Goal: Use online tool/utility: Utilize a website feature to perform a specific function

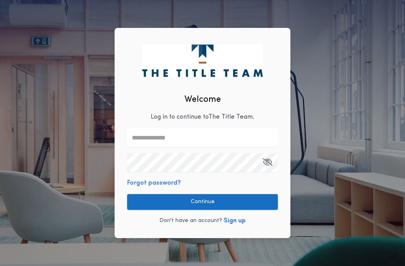
type input "**********"
click at [185, 204] on button "Continue" at bounding box center [202, 202] width 151 height 16
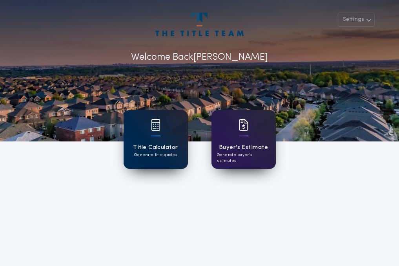
click at [141, 132] on div "Title Calculator Generate title quotes" at bounding box center [156, 139] width 64 height 59
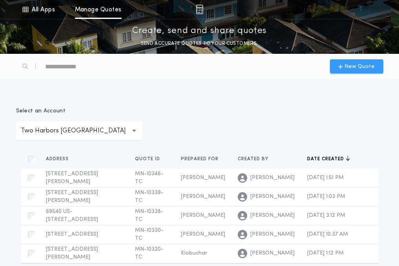
click at [372, 65] on span "New Quote" at bounding box center [360, 66] width 30 height 8
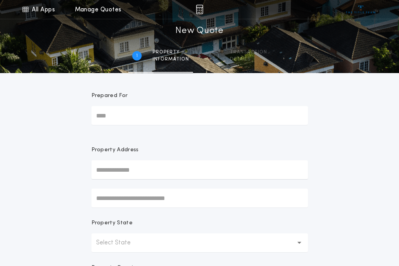
click at [121, 116] on input "Prepared For" at bounding box center [199, 115] width 217 height 19
click at [129, 114] on input "Prepared For" at bounding box center [199, 115] width 217 height 19
type input "******"
click at [113, 167] on input "text" at bounding box center [199, 169] width 217 height 19
type input "**********"
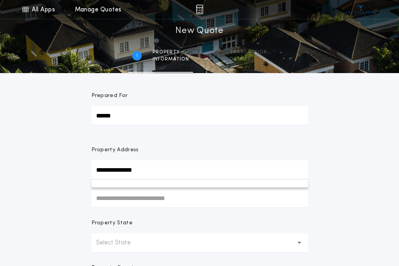
click at [150, 168] on input "**********" at bounding box center [199, 169] width 217 height 19
click at [146, 184] on ul at bounding box center [199, 183] width 217 height 8
click at [151, 242] on button "Select State" at bounding box center [199, 242] width 217 height 19
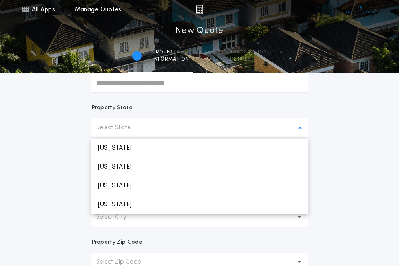
scroll to position [118, 0]
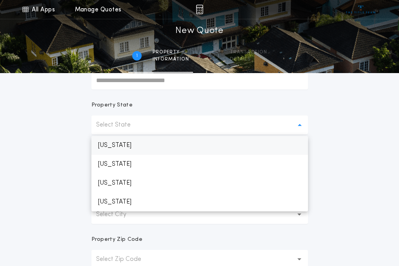
click at [109, 144] on p "[US_STATE]" at bounding box center [199, 145] width 217 height 19
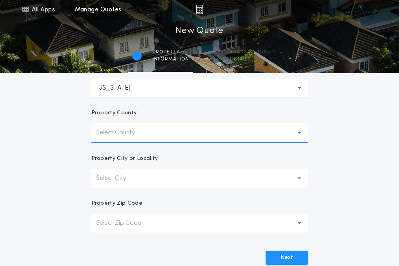
scroll to position [235, 0]
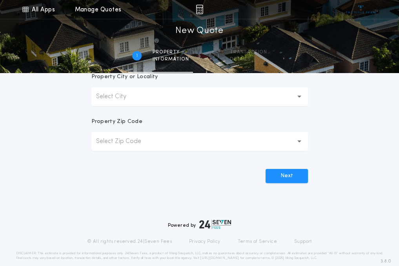
click at [124, 100] on p "Select City" at bounding box center [117, 96] width 43 height 9
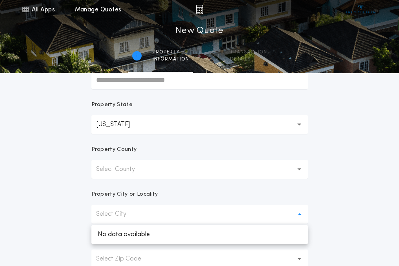
scroll to position [118, 0]
click at [124, 170] on p "Select County" at bounding box center [121, 169] width 51 height 9
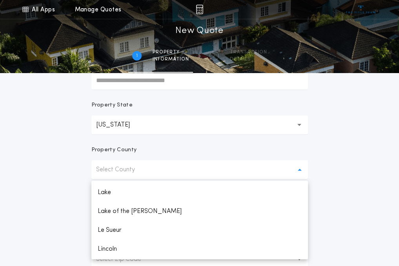
scroll to position [706, 0]
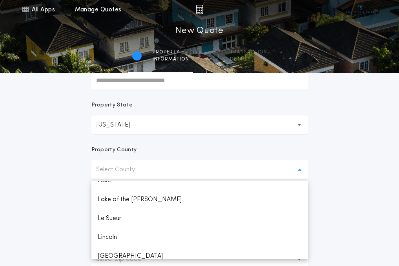
click at [105, 179] on form "**********" at bounding box center [199, 127] width 235 height 345
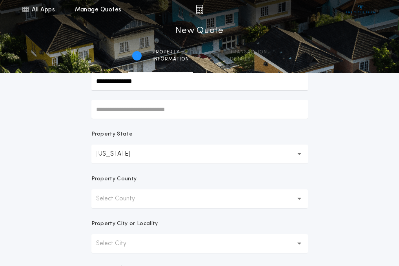
scroll to position [78, 0]
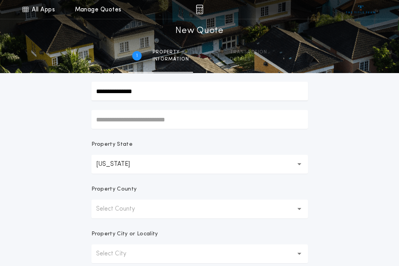
click at [109, 205] on p "Select County" at bounding box center [121, 208] width 51 height 9
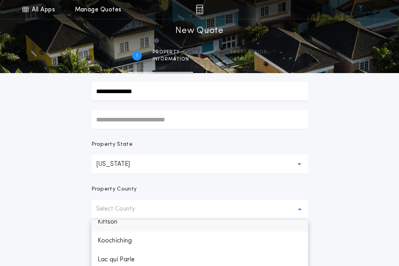
scroll to position [667, 0]
click at [102, 256] on p "Lake" at bounding box center [199, 259] width 217 height 19
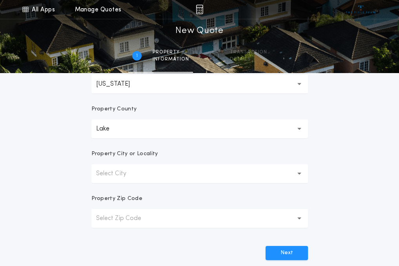
scroll to position [160, 0]
click at [139, 177] on button "Select City" at bounding box center [199, 172] width 217 height 19
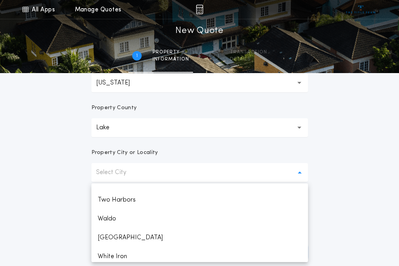
scroll to position [432, 0]
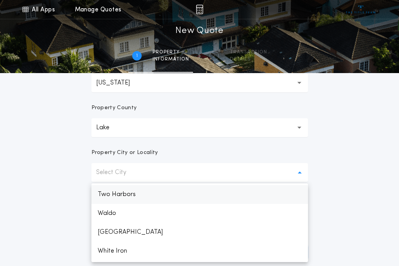
click at [137, 196] on p "Two Harbors" at bounding box center [199, 194] width 217 height 19
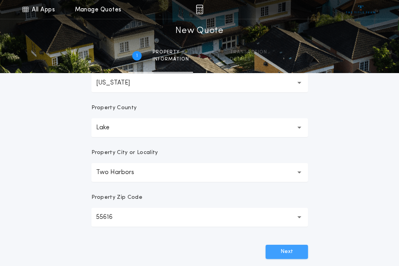
click at [271, 251] on button "Next" at bounding box center [287, 251] width 42 height 14
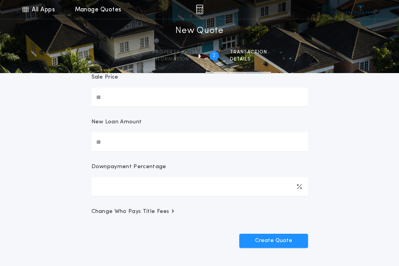
scroll to position [0, 0]
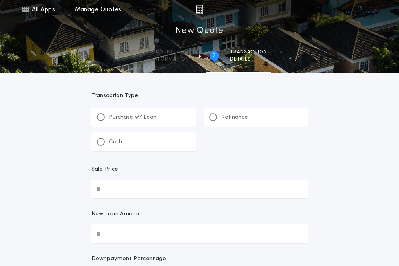
drag, startPoint x: 211, startPoint y: 114, endPoint x: 207, endPoint y: 119, distance: 7.2
click at [211, 114] on div at bounding box center [213, 117] width 8 height 8
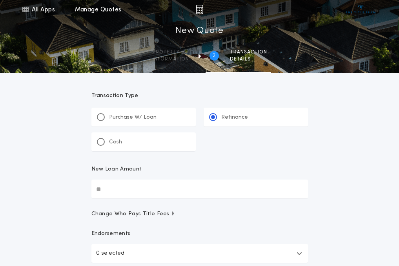
drag, startPoint x: 107, startPoint y: 188, endPoint x: 71, endPoint y: 195, distance: 36.3
click at [74, 194] on div "All Apps Title Calculator Buyer's Estimate Menu All Apps Manage Quotes 2 /2 New…" at bounding box center [199, 162] width 399 height 325
type input "********"
click at [369, 135] on div "All Apps Title Calculator Buyer's Estimate Menu All Apps Manage Quotes 2 /2 New…" at bounding box center [199, 162] width 399 height 325
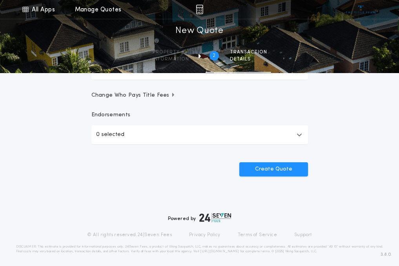
scroll to position [122, 0]
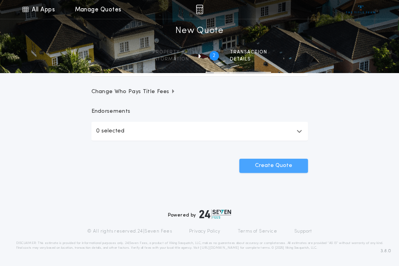
click at [283, 170] on button "Create Quote" at bounding box center [273, 166] width 69 height 14
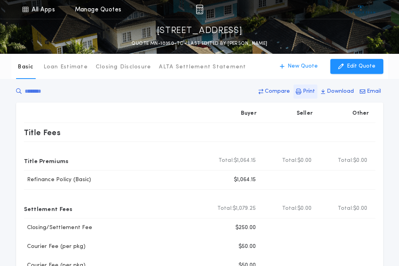
click at [311, 93] on p "Print" at bounding box center [309, 92] width 12 height 8
